Goal: Transaction & Acquisition: Subscribe to service/newsletter

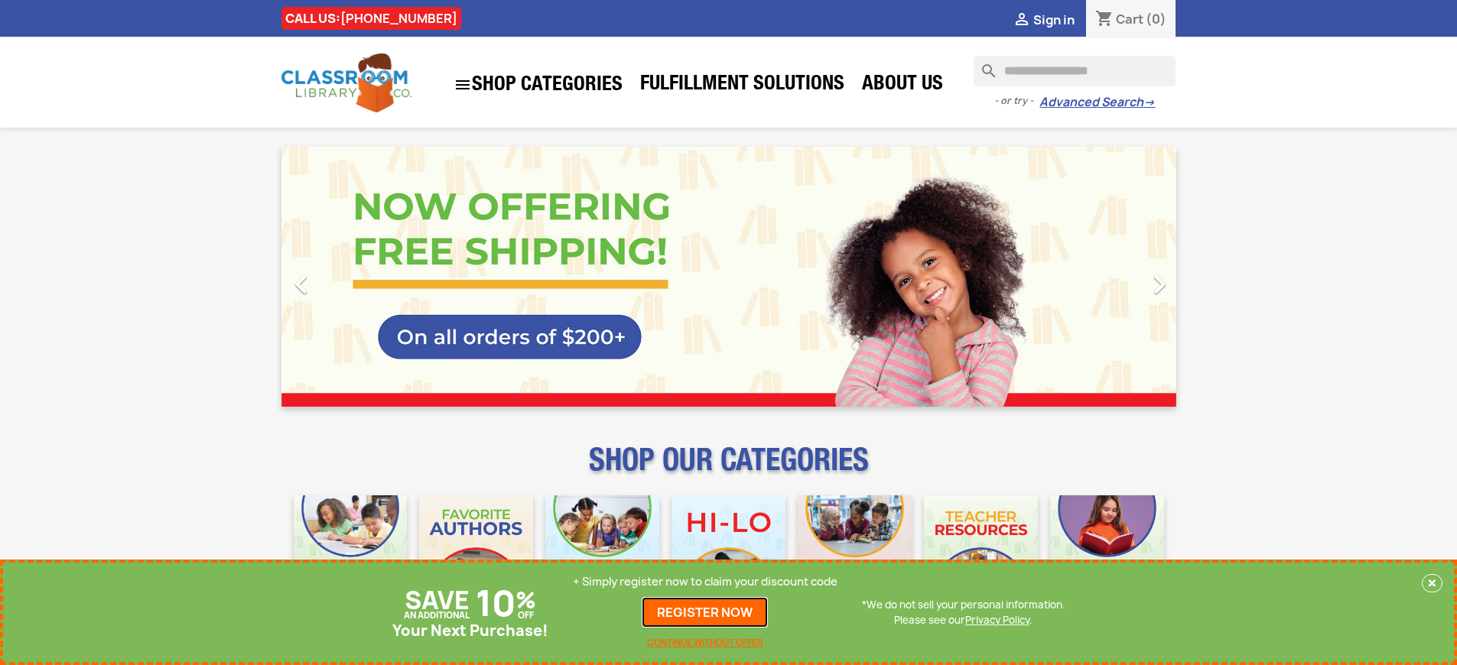
click at [705, 613] on link "REGISTER NOW" at bounding box center [705, 612] width 126 height 31
click at [705, 582] on p "+ Simply register now to claim your discount code" at bounding box center [705, 581] width 265 height 15
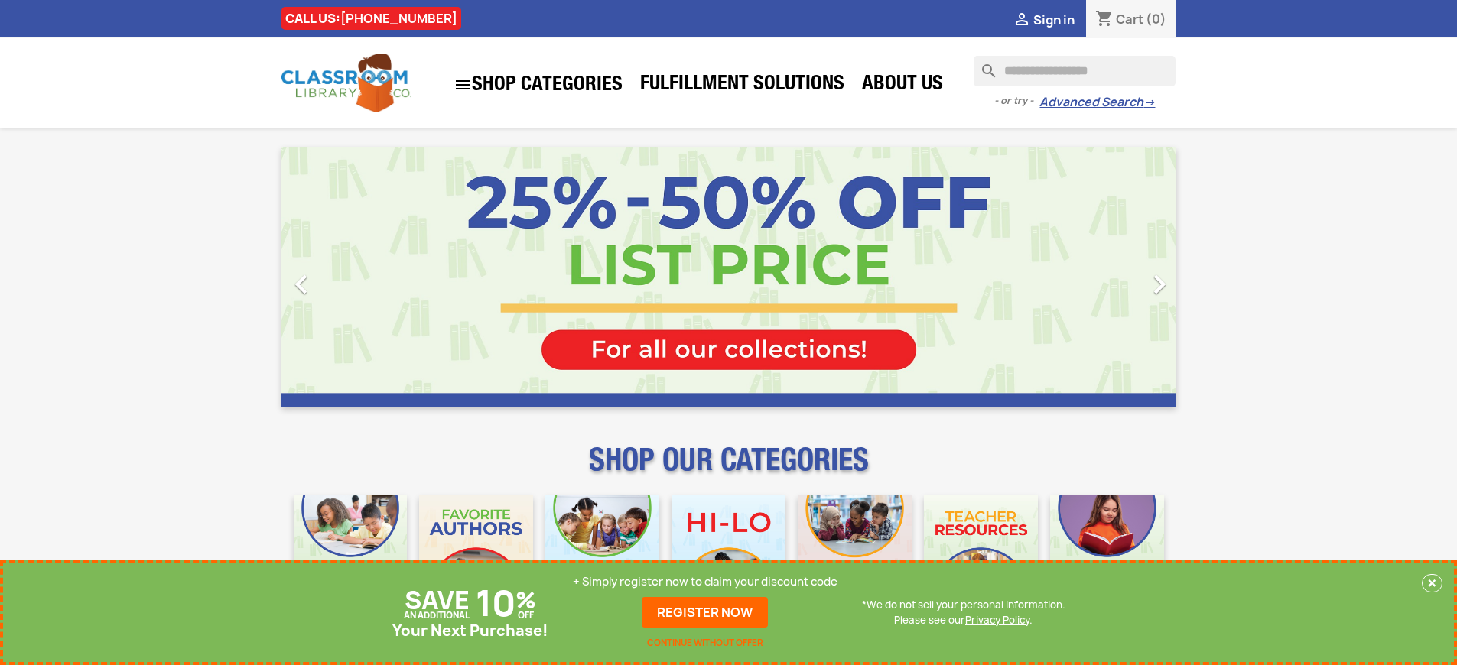
click at [705, 582] on p "+ Simply register now to claim your discount code" at bounding box center [705, 581] width 265 height 15
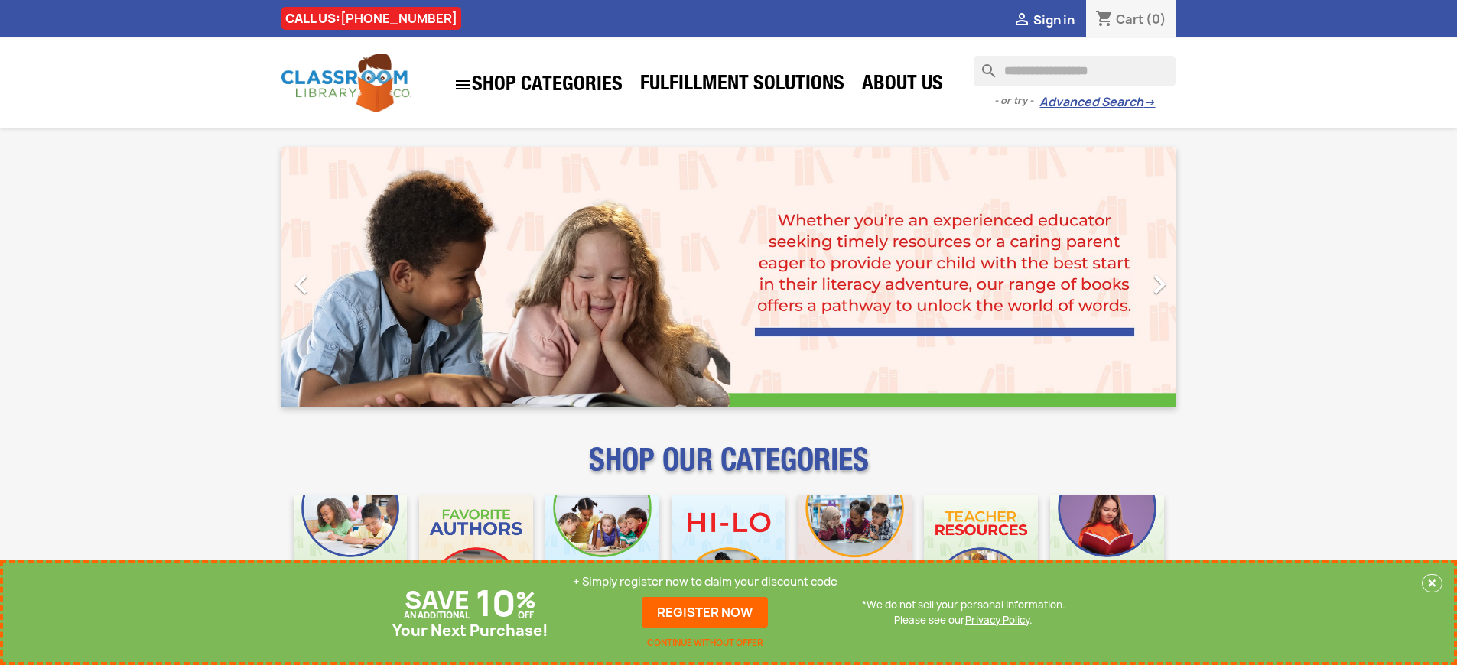
click at [705, 582] on p "+ Simply register now to claim your discount code" at bounding box center [705, 581] width 265 height 15
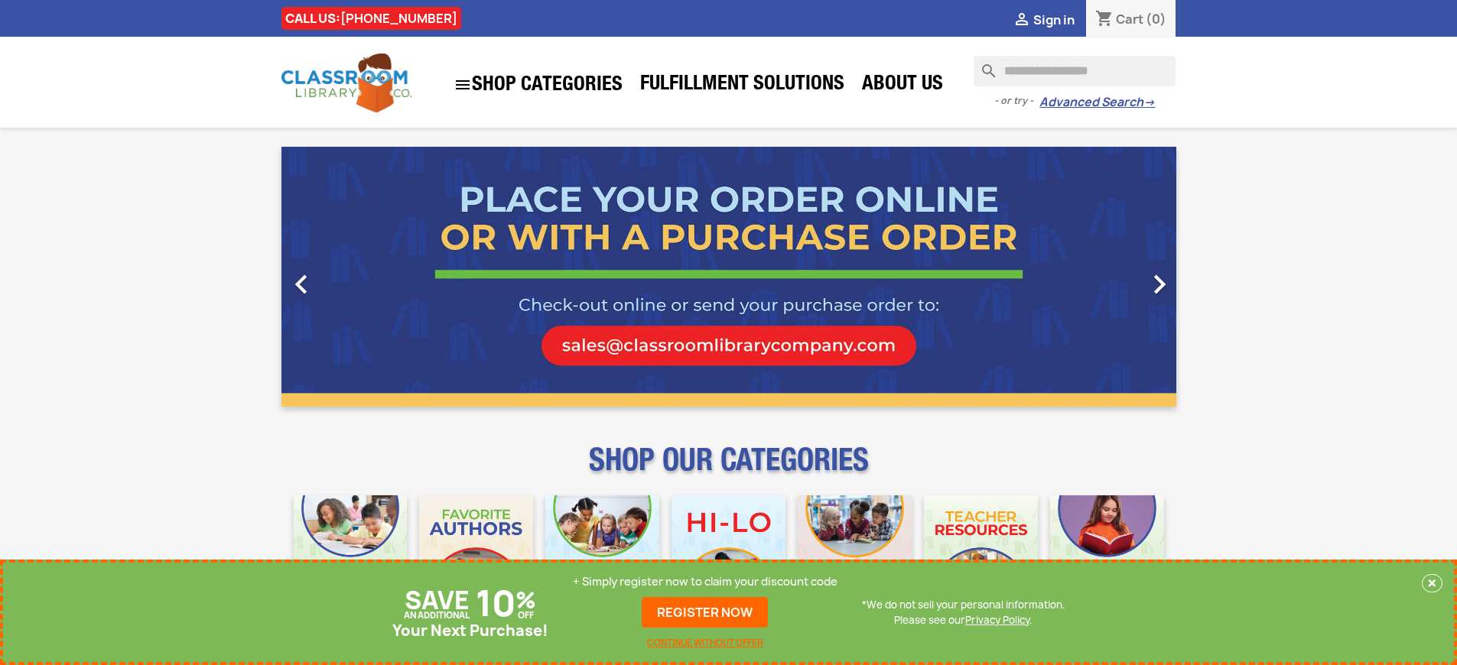
click at [705, 582] on p "+ Simply register now to claim your discount code" at bounding box center [705, 581] width 265 height 15
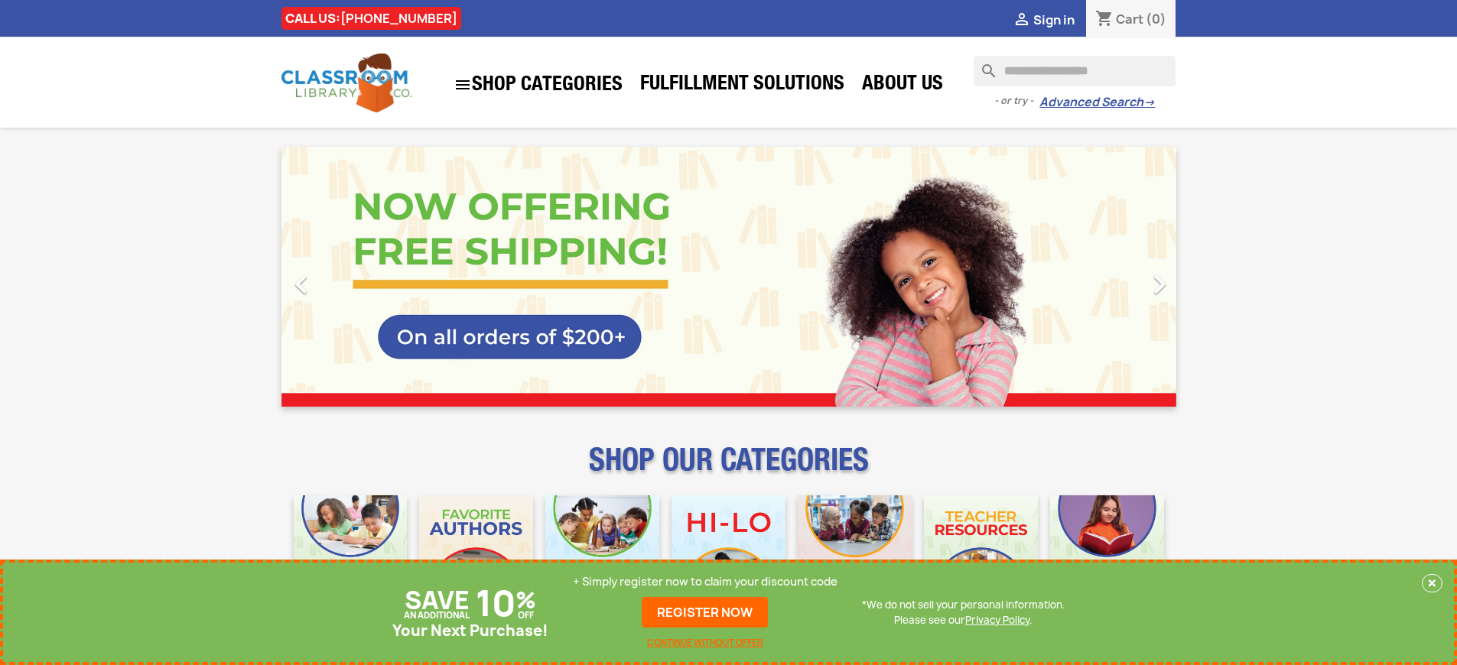
click at [705, 582] on p "+ Simply register now to claim your discount code" at bounding box center [705, 581] width 265 height 15
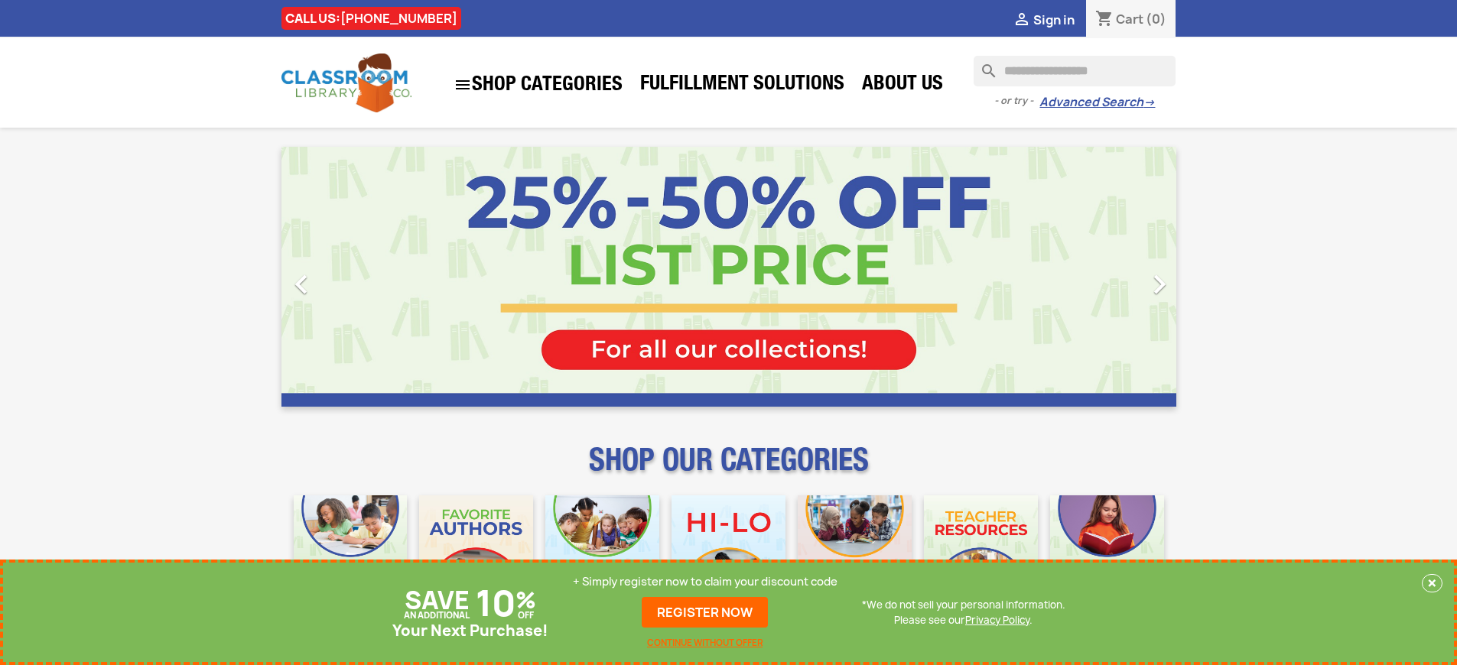
click at [705, 582] on p "+ Simply register now to claim your discount code" at bounding box center [705, 581] width 265 height 15
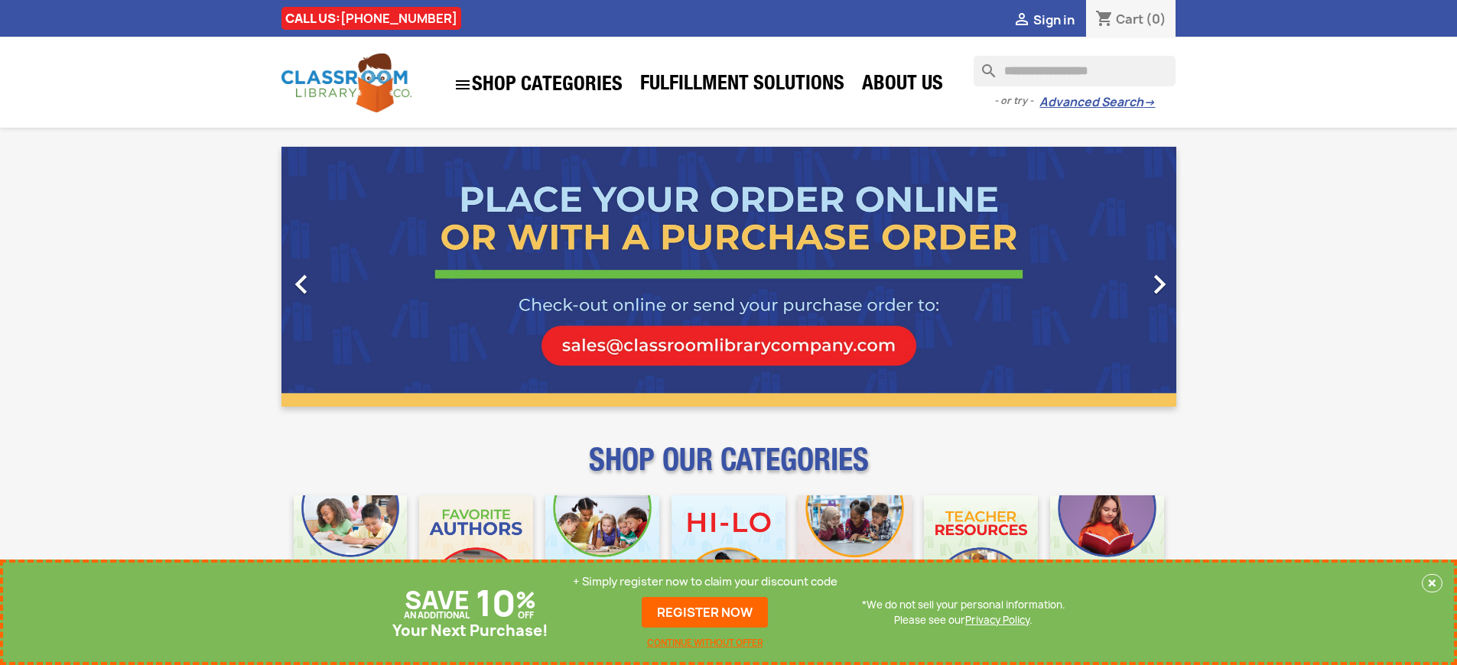
click at [705, 582] on p "+ Simply register now to claim your discount code" at bounding box center [705, 581] width 265 height 15
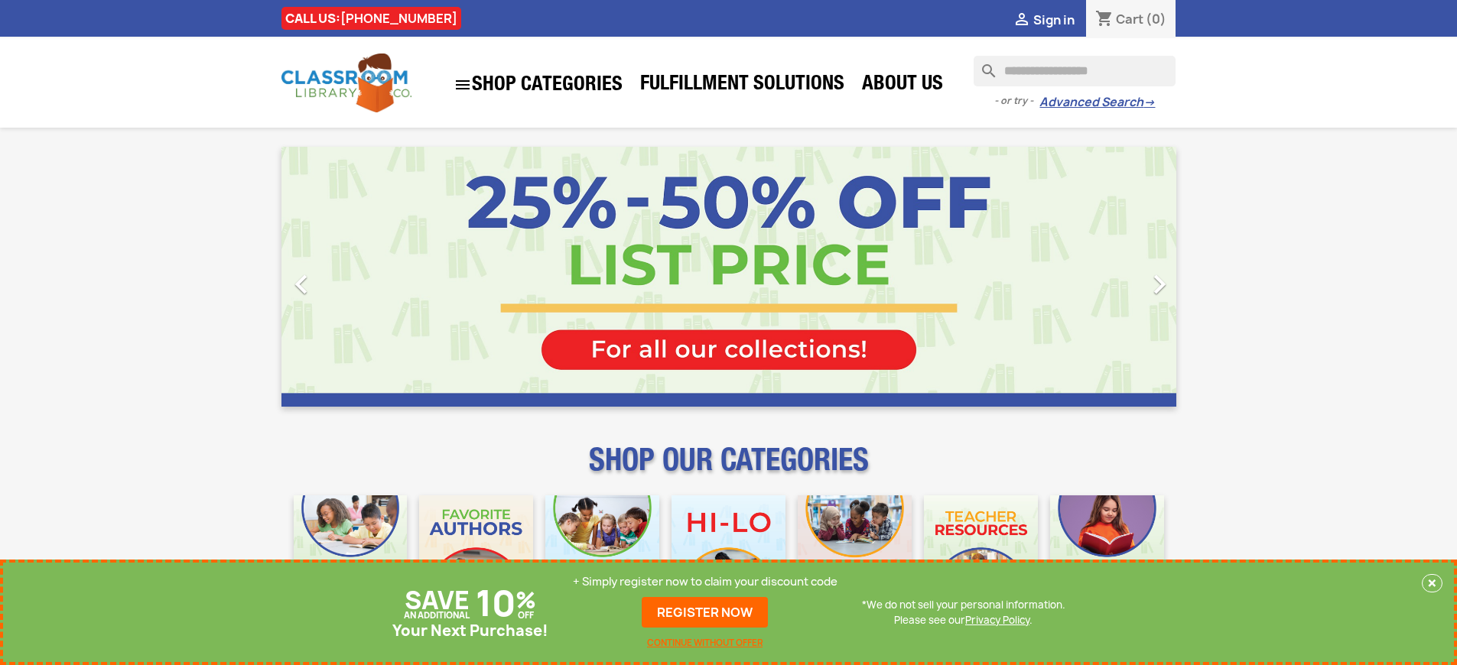
click at [705, 582] on p "+ Simply register now to claim your discount code" at bounding box center [705, 581] width 265 height 15
click at [705, 613] on link "REGISTER NOW" at bounding box center [705, 612] width 126 height 31
